Goal: Task Accomplishment & Management: Manage account settings

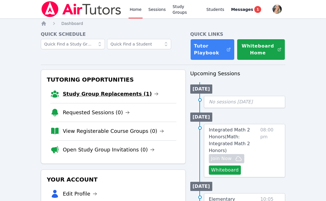
click at [86, 93] on link "Study Group Replacements (1)" at bounding box center [111, 94] width 96 height 8
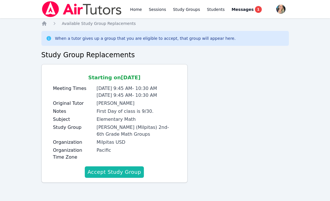
click at [105, 172] on button "Accept Study Group" at bounding box center [114, 171] width 59 height 11
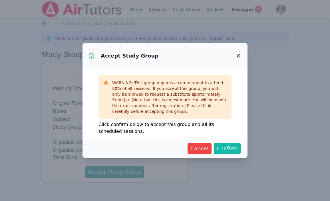
click at [230, 150] on span "Confirm" at bounding box center [227, 148] width 21 height 8
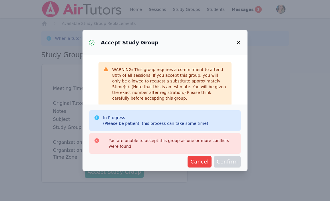
click at [238, 42] on icon "button" at bounding box center [238, 42] width 3 height 3
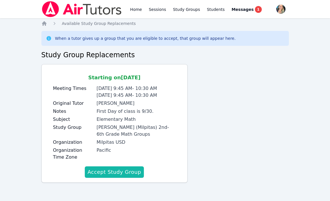
click at [116, 172] on button "Accept Study Group" at bounding box center [114, 171] width 59 height 11
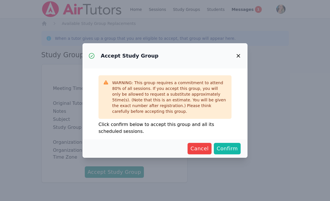
click at [232, 149] on span "Confirm" at bounding box center [227, 148] width 21 height 8
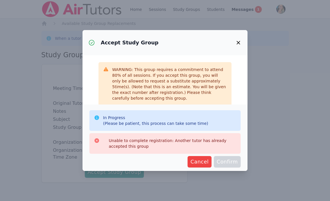
scroll to position [22, 0]
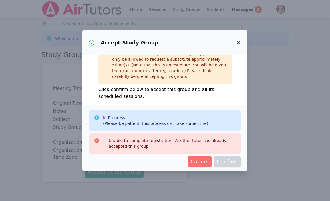
click at [195, 161] on span "Cancel" at bounding box center [200, 161] width 18 height 8
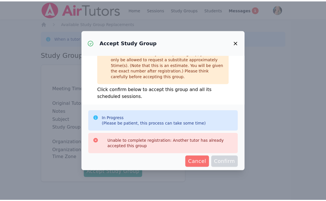
scroll to position [0, 0]
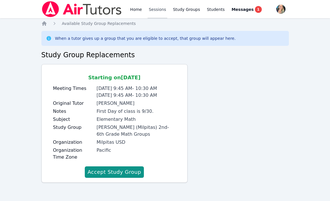
click at [154, 10] on link "Sessions" at bounding box center [158, 9] width 20 height 18
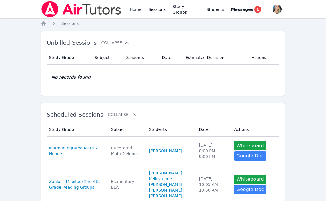
click at [134, 11] on link "Home" at bounding box center [136, 9] width 14 height 18
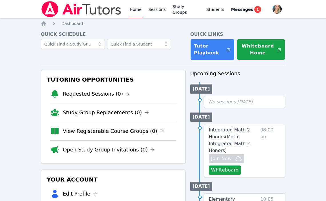
click at [134, 11] on link "Home" at bounding box center [136, 9] width 14 height 18
